Goal: Check status: Check status

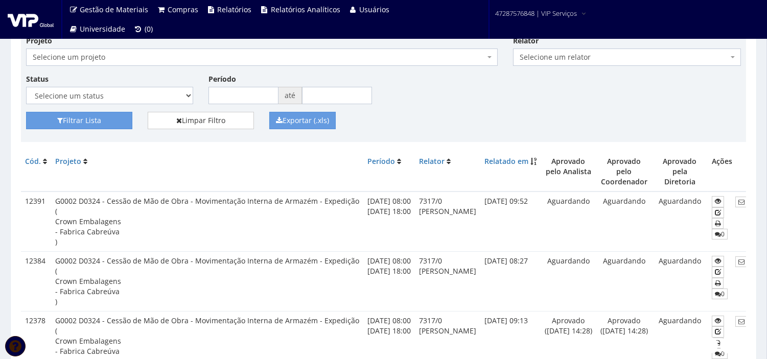
scroll to position [113, 0]
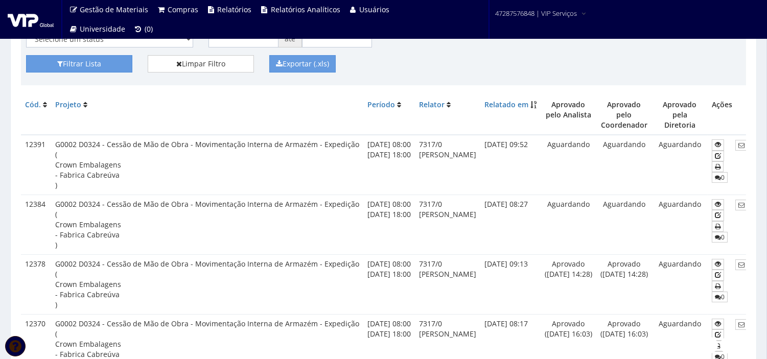
click at [23, 135] on td "12391" at bounding box center [36, 165] width 30 height 60
click at [241, 141] on tr "12391 G0002 D0324 - Cessão de Mão de Obra - Movimentação Interna de Armazém - E…" at bounding box center [392, 165] width 743 height 60
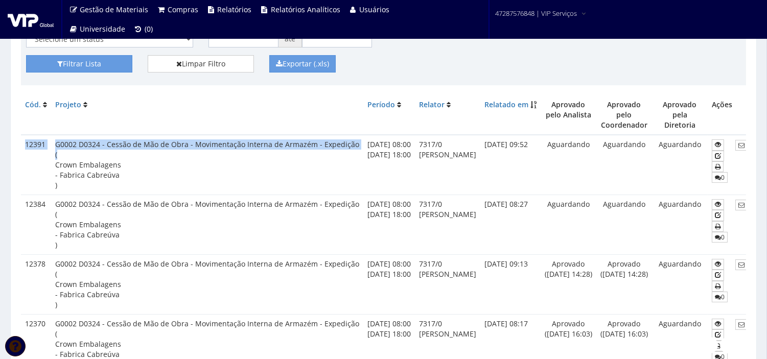
click at [124, 146] on td "G0002 D0324 - Cessão de Mão de Obra - Movimentação Interna de Armazém - Expediç…" at bounding box center [207, 165] width 312 height 60
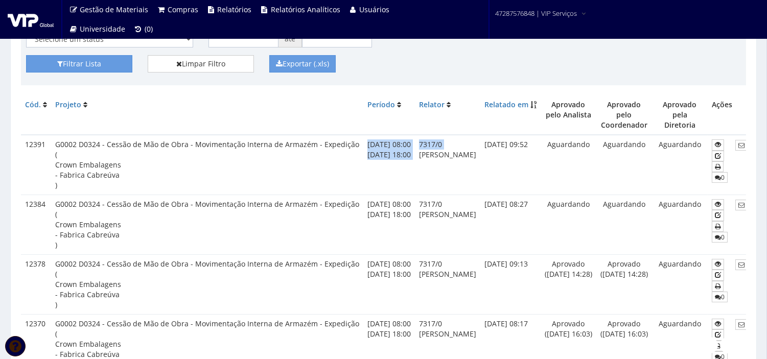
drag, startPoint x: 360, startPoint y: 135, endPoint x: 422, endPoint y: 148, distance: 63.1
click at [422, 148] on tr "12391 G0002 D0324 - Cessão de Mão de Obra - Movimentação Interna de Armazém - E…" at bounding box center [392, 165] width 743 height 60
click at [558, 151] on td "Aguardando" at bounding box center [568, 165] width 56 height 60
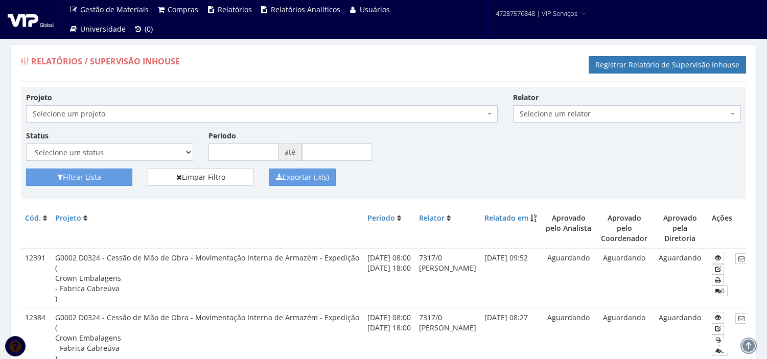
scroll to position [113, 0]
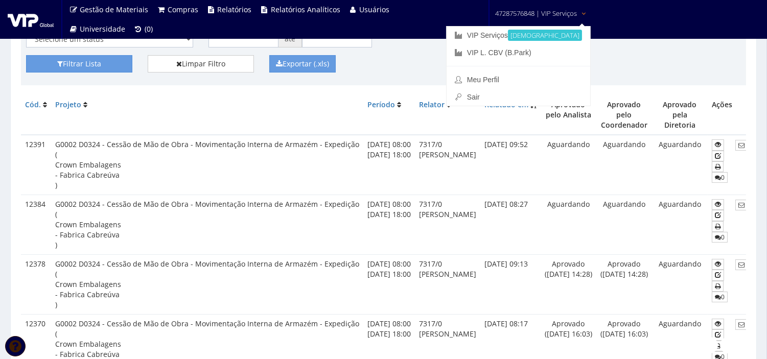
click at [569, 11] on span "47287576848 | VIP Serviços" at bounding box center [536, 13] width 82 height 10
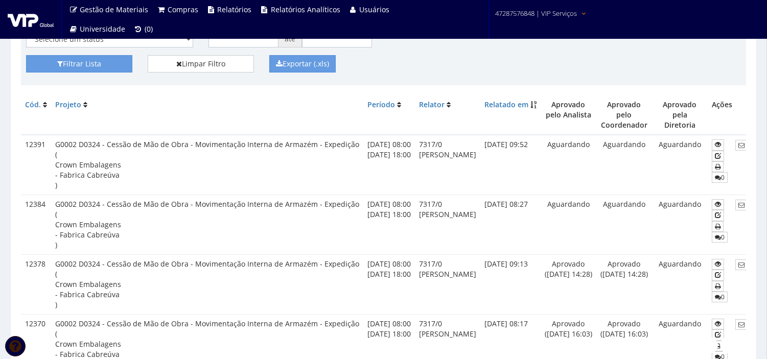
click at [569, 11] on span "47287576848 | VIP Serviços" at bounding box center [536, 13] width 82 height 10
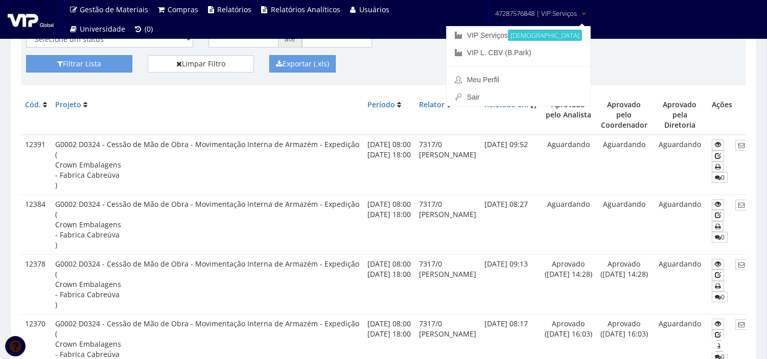
click at [569, 11] on span "47287576848 | VIP Serviços" at bounding box center [536, 13] width 82 height 10
click at [596, 120] on th "Aprovado pelo Analista" at bounding box center [568, 114] width 56 height 39
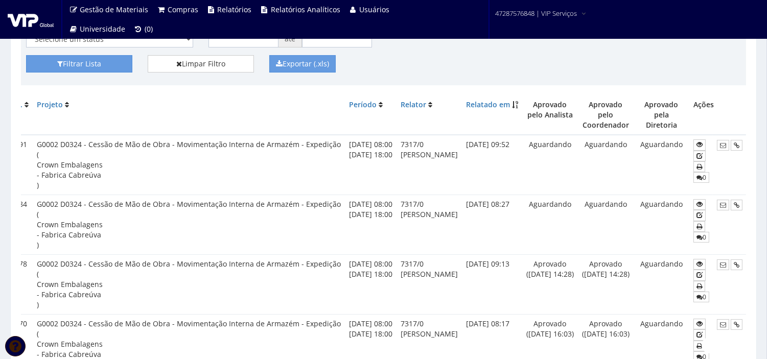
scroll to position [0, 71]
drag, startPoint x: 601, startPoint y: 132, endPoint x: 774, endPoint y: 119, distance: 173.6
click at [766, 119] on html "Gestão de Materiais Produtos Compras Motivos de Compra Solicitar Compra (SC) Pe…" at bounding box center [383, 66] width 767 height 359
click at [728, 79] on div "Filtrar Lista Limpar Filtro Exportar (.xls)" at bounding box center [383, 67] width 730 height 25
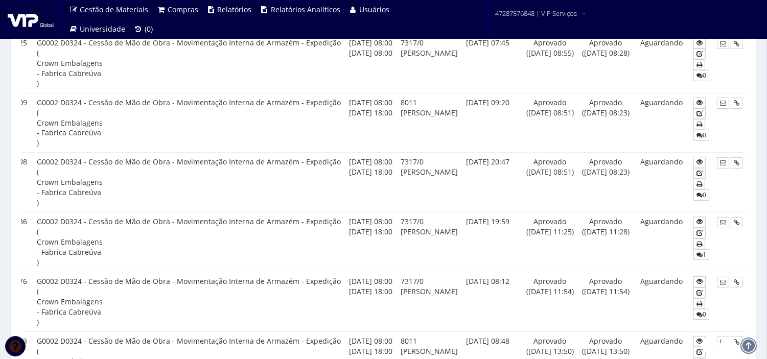
scroll to position [737, 0]
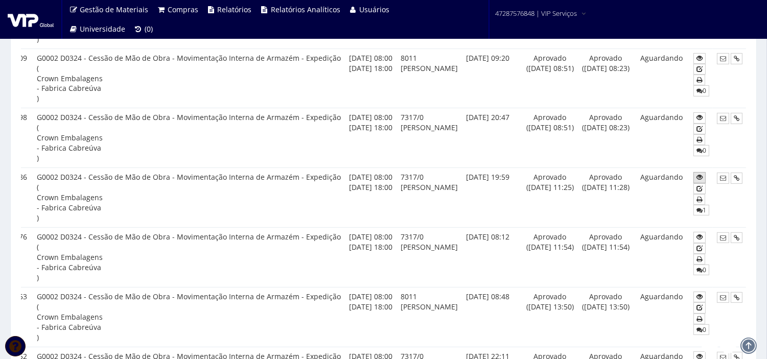
click at [696, 174] on icon at bounding box center [699, 177] width 6 height 7
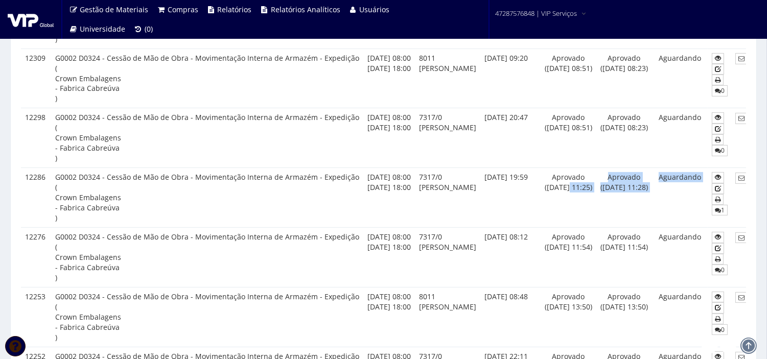
scroll to position [0, 71]
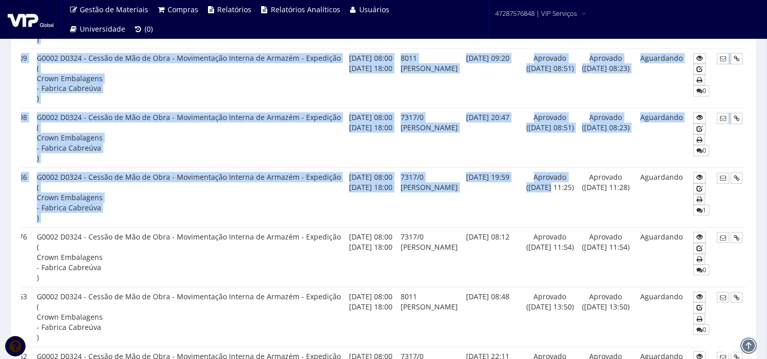
drag, startPoint x: 575, startPoint y: 187, endPoint x: 774, endPoint y: 187, distance: 199.7
click at [724, 190] on td at bounding box center [728, 198] width 33 height 60
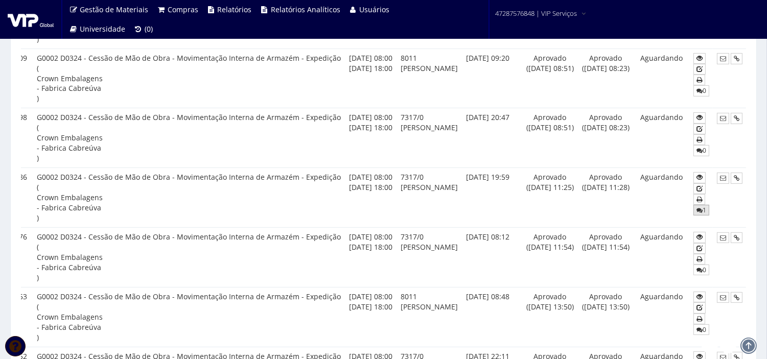
click at [700, 205] on link "1" at bounding box center [701, 210] width 16 height 11
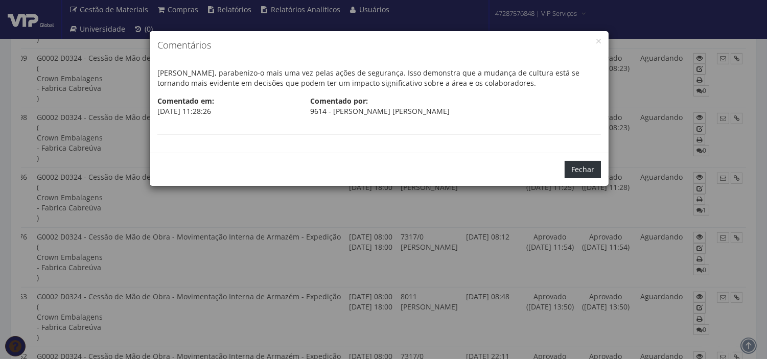
click at [588, 164] on button "Fechar" at bounding box center [582, 169] width 36 height 17
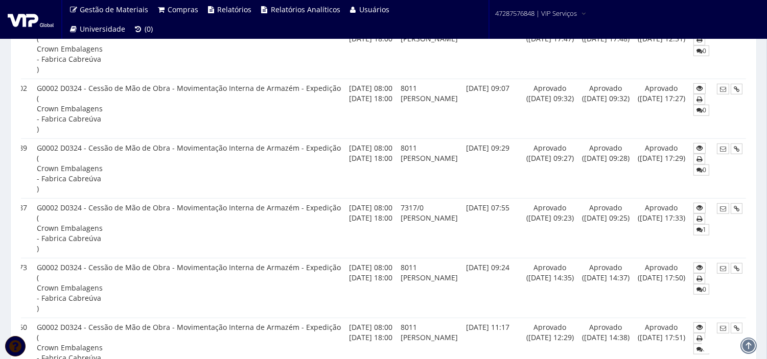
scroll to position [1191, 0]
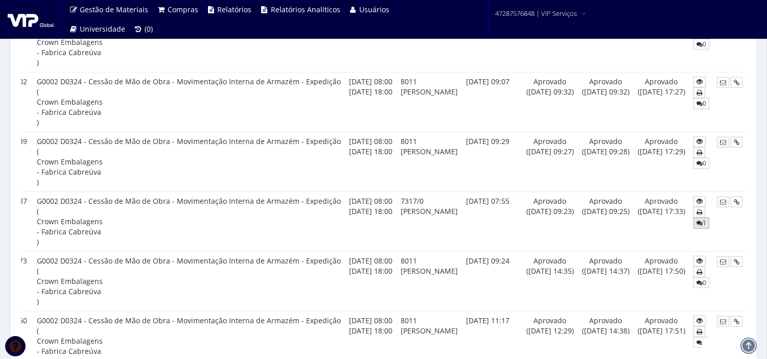
click at [699, 220] on icon at bounding box center [699, 223] width 6 height 7
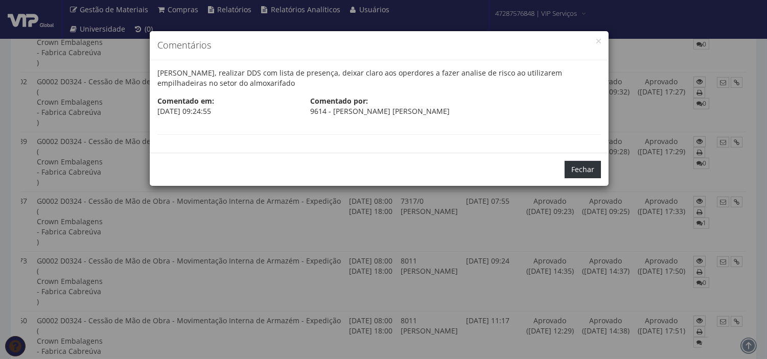
click at [591, 165] on button "Fechar" at bounding box center [582, 169] width 36 height 17
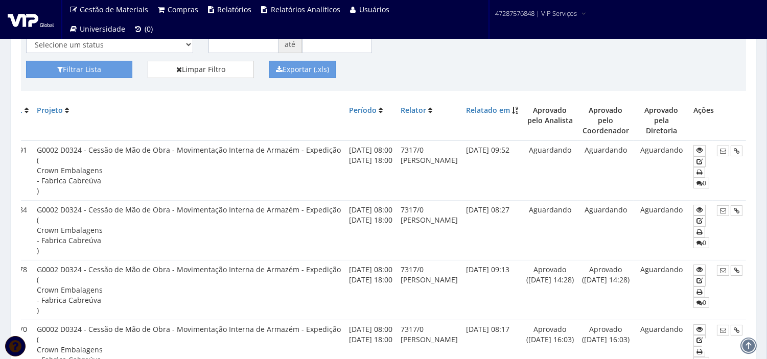
scroll to position [0, 0]
